Goal: Task Accomplishment & Management: Manage account settings

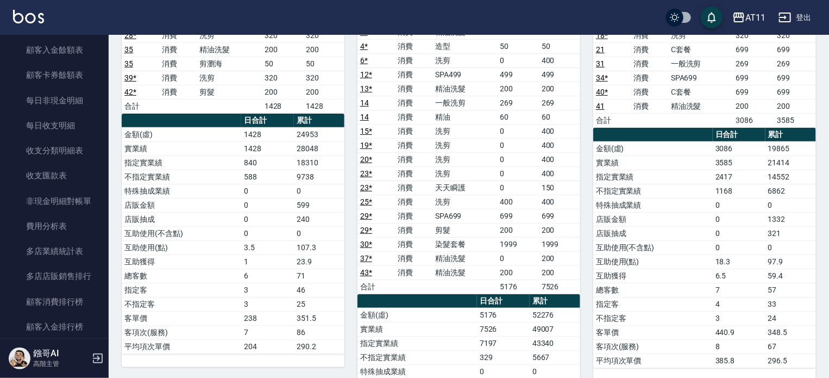
scroll to position [1269, 0]
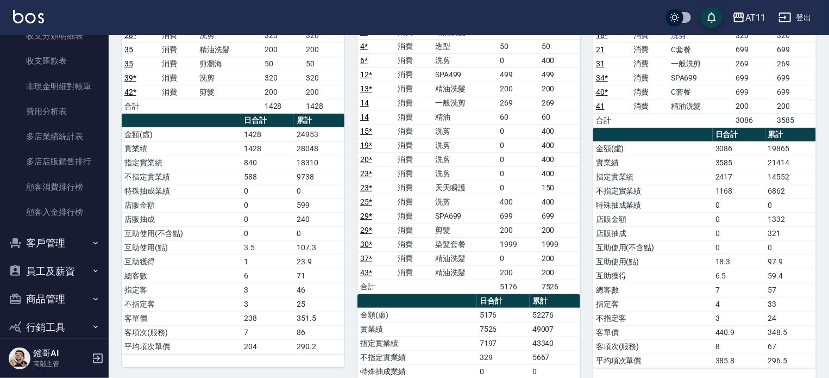
click at [55, 241] on button "客戶管理" at bounding box center [54, 243] width 100 height 28
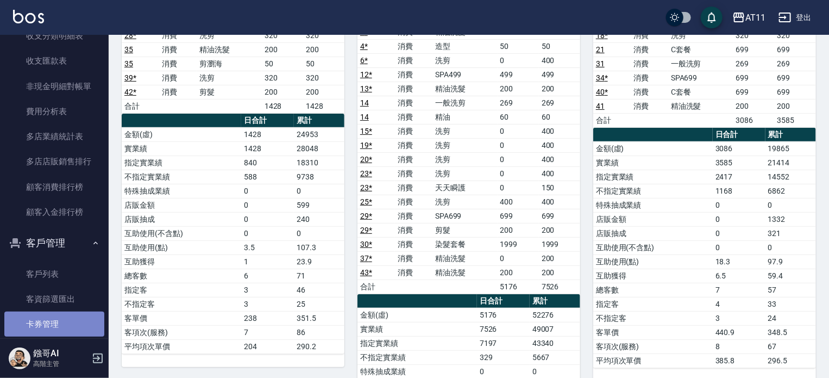
click at [58, 317] on link "卡券管理" at bounding box center [54, 323] width 100 height 25
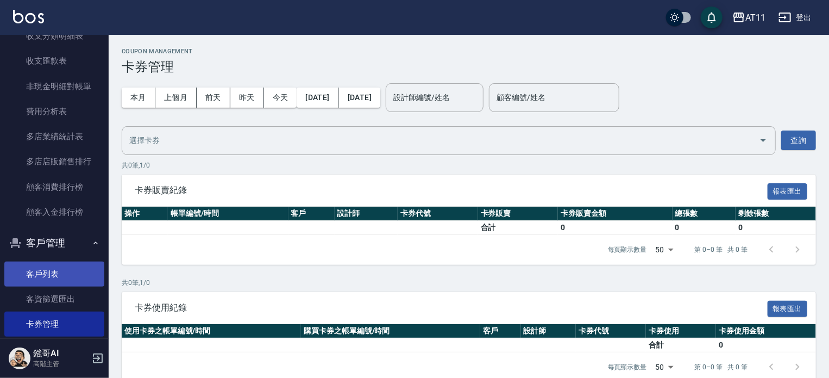
click at [50, 277] on link "客戶列表" at bounding box center [54, 273] width 100 height 25
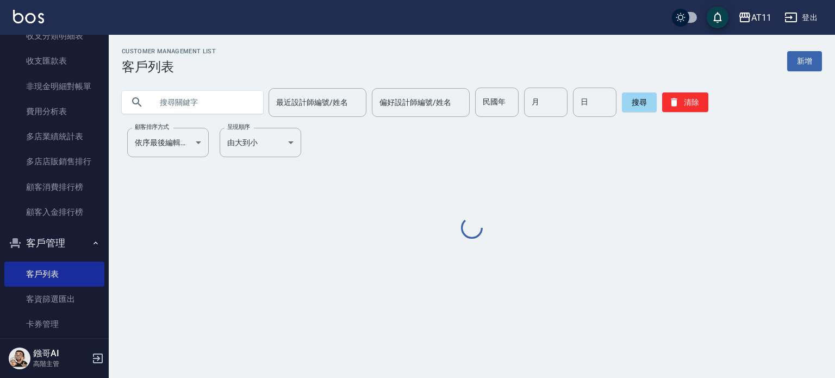
click at [176, 114] on input "text" at bounding box center [203, 102] width 102 height 29
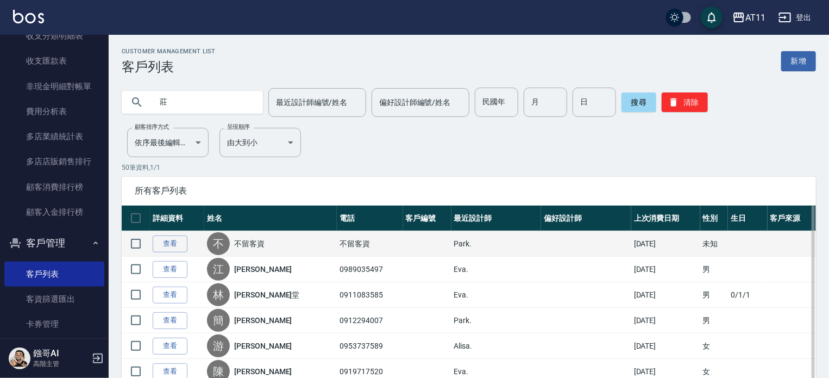
type input "莊"
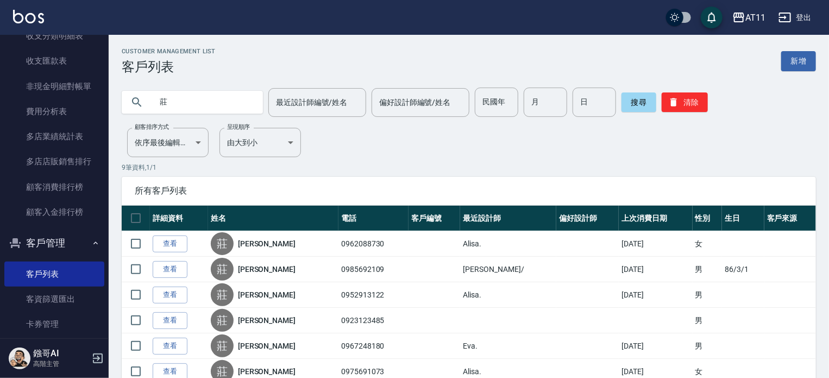
drag, startPoint x: 176, startPoint y: 99, endPoint x: 108, endPoint y: 102, distance: 67.4
click at [108, 102] on div "AT11 登出 櫃檯作業 打帳單 帳單列表 掛單列表 座位開單 營業儀表板 現金收支登錄 高階收支登錄 材料自購登錄 每日結帳 排班表 現場電腦打卡 掃碼打卡…" at bounding box center [414, 256] width 829 height 512
click at [209, 103] on input "text" at bounding box center [203, 102] width 102 height 29
type input "0908066502"
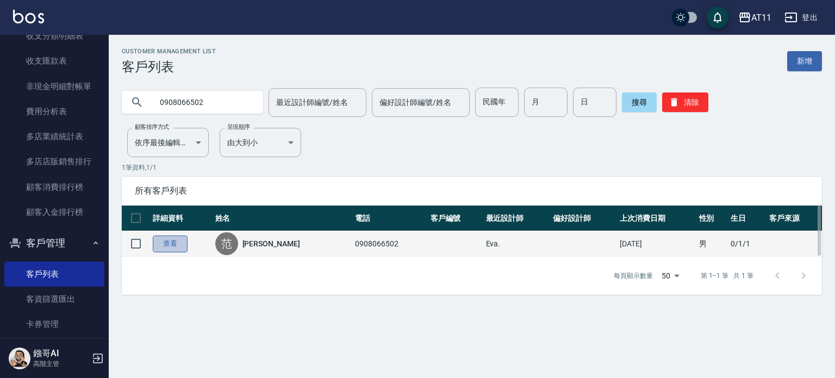
click at [164, 244] on link "查看" at bounding box center [170, 243] width 35 height 17
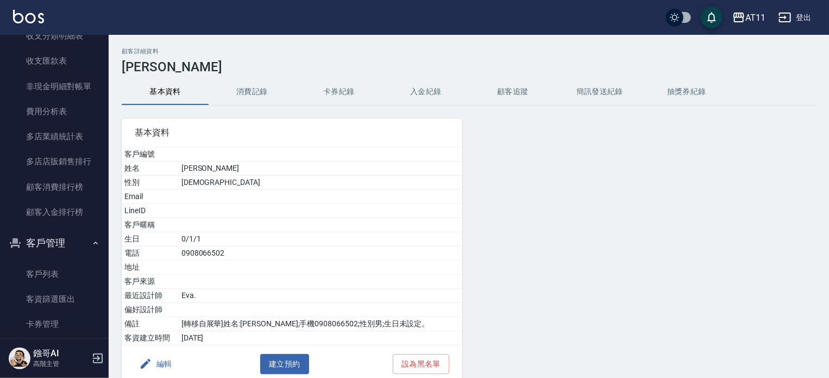
click at [429, 92] on button "入金紀錄" at bounding box center [426, 92] width 87 height 26
